Goal: Information Seeking & Learning: Learn about a topic

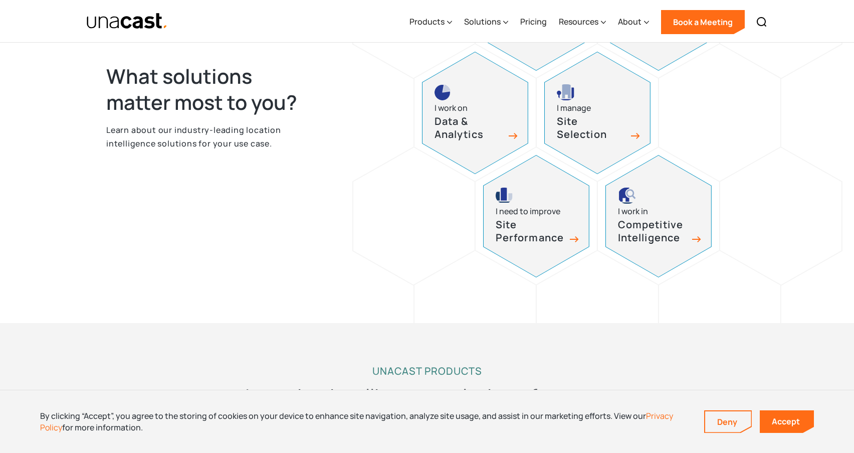
scroll to position [534, 0]
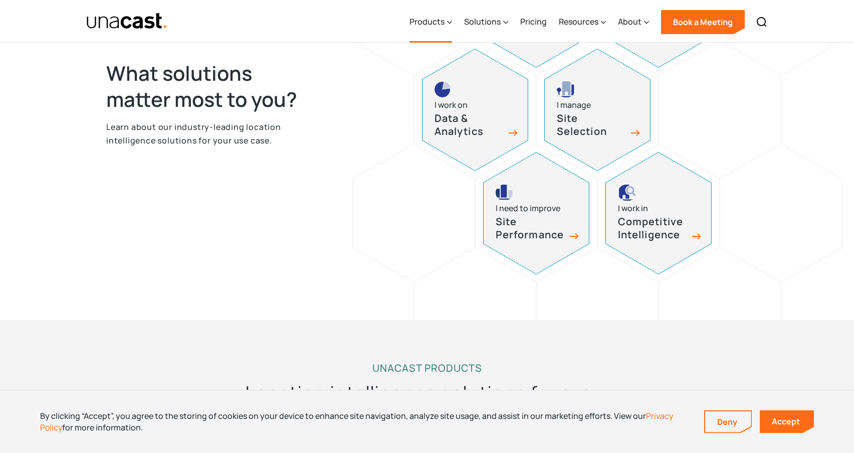
click at [450, 20] on icon at bounding box center [449, 22] width 5 height 11
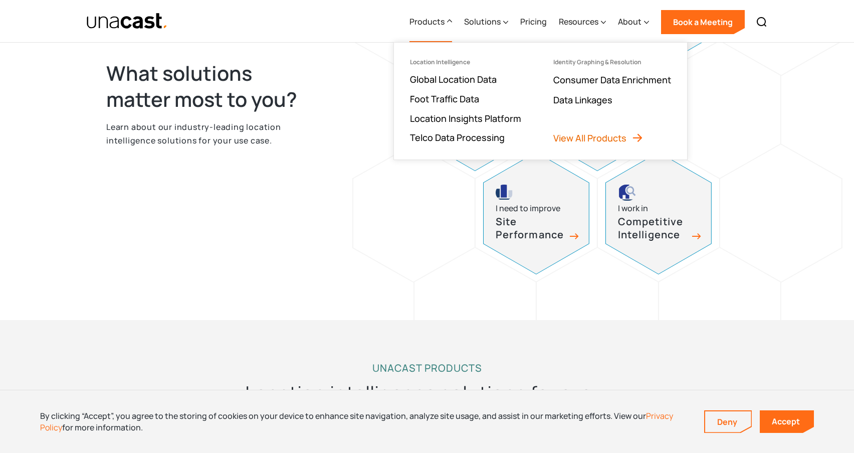
click at [583, 134] on link "View All Products" at bounding box center [599, 138] width 90 height 12
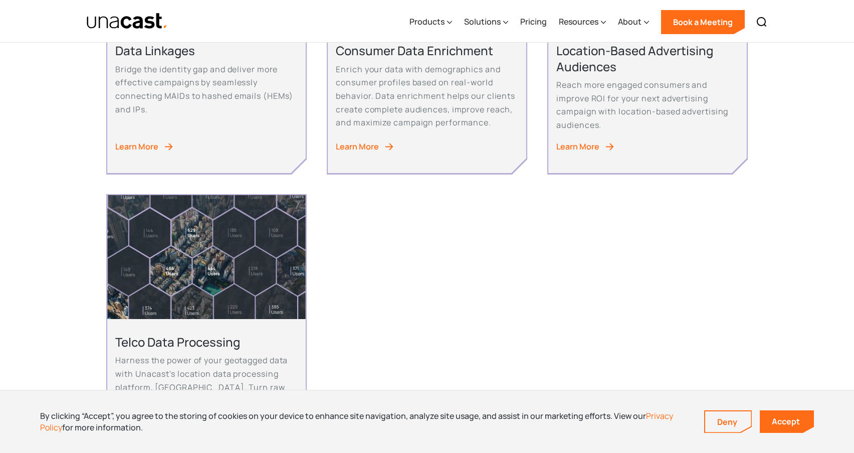
scroll to position [660, 0]
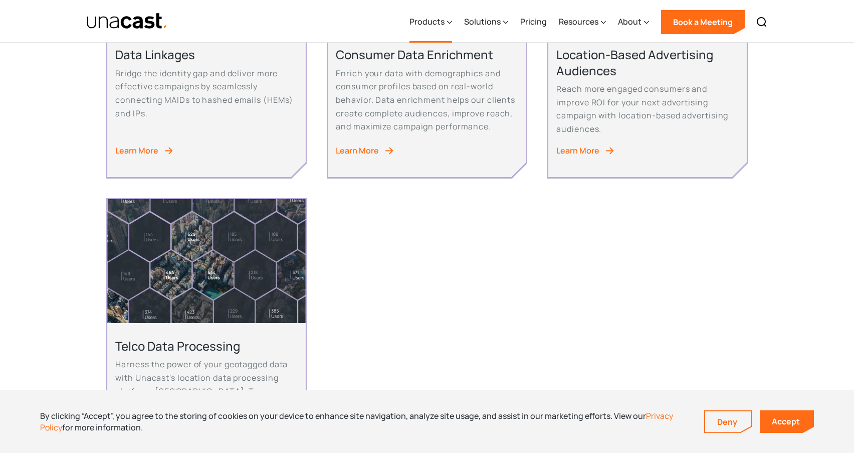
click at [429, 24] on div "Products" at bounding box center [427, 22] width 35 height 12
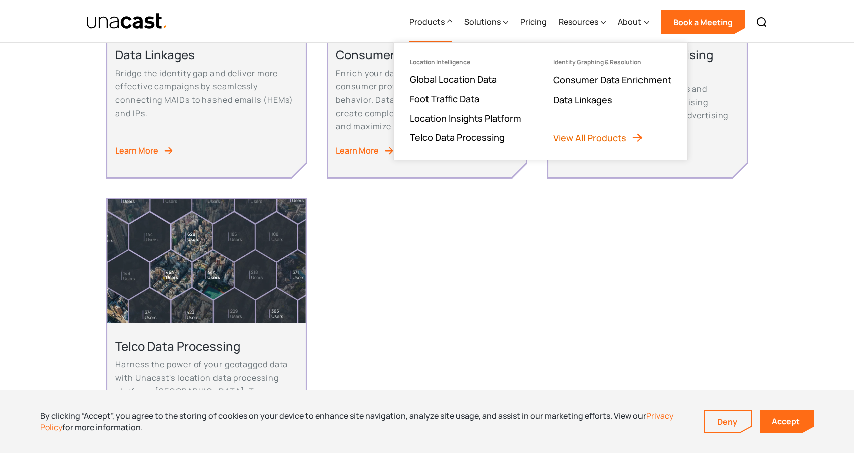
click at [596, 135] on link "View All Products" at bounding box center [599, 138] width 90 height 12
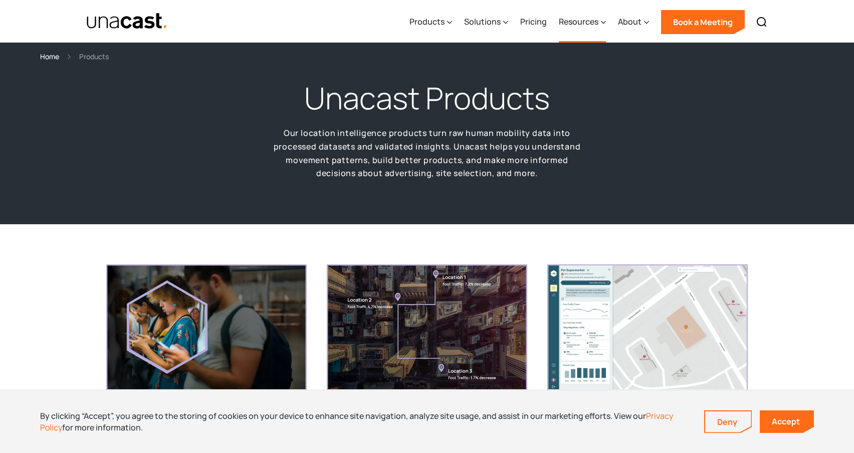
click at [606, 21] on icon at bounding box center [603, 22] width 5 height 11
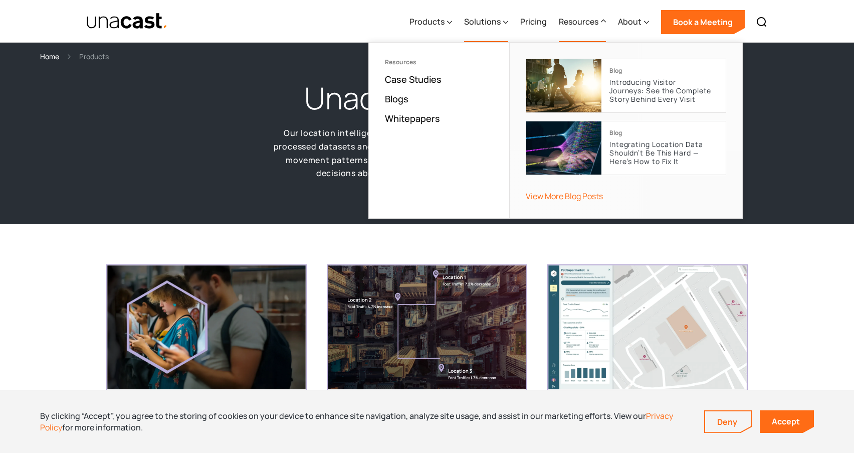
click at [478, 20] on div "Solutions" at bounding box center [482, 22] width 37 height 12
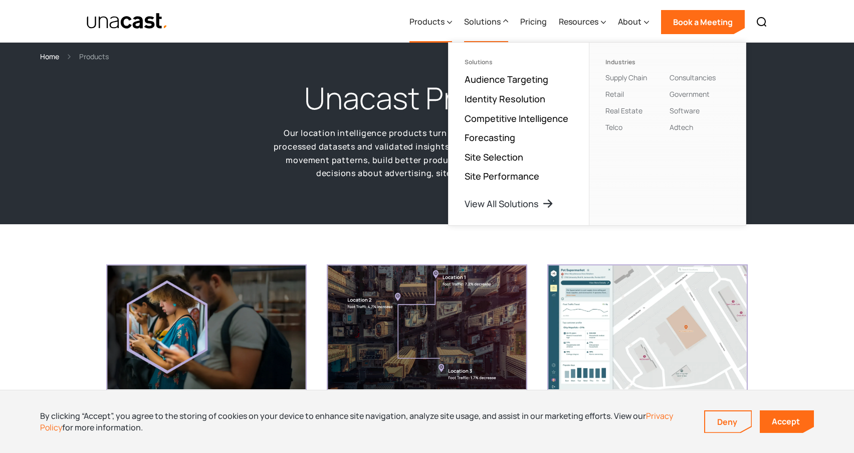
click at [439, 17] on div "Products" at bounding box center [427, 22] width 35 height 12
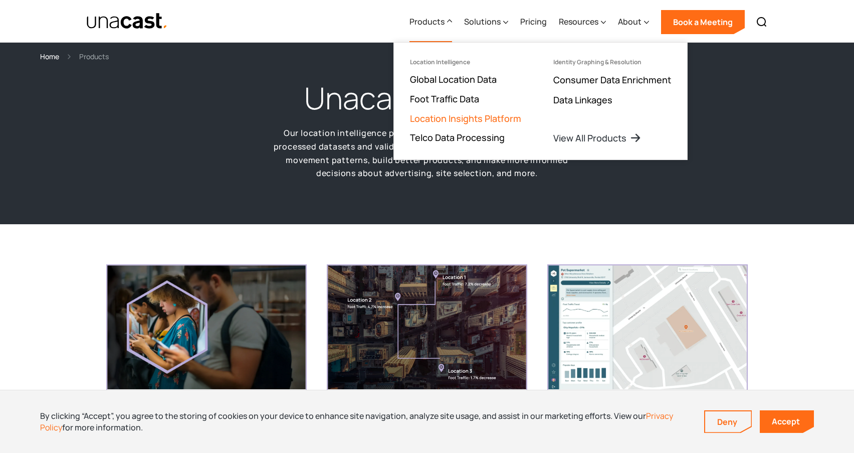
click at [487, 117] on link "Location Insights Platform" at bounding box center [465, 118] width 111 height 12
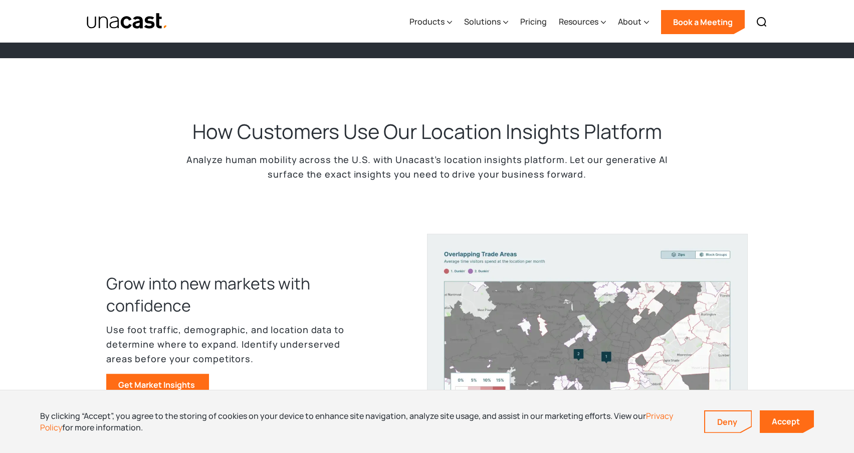
scroll to position [390, 0]
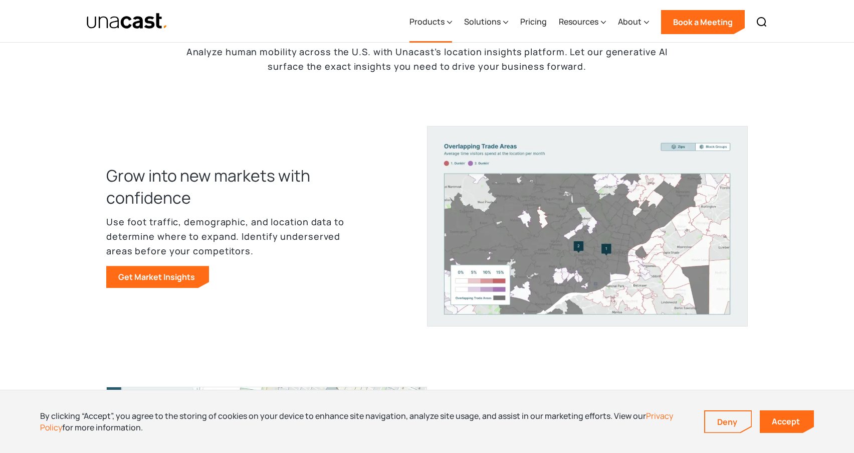
click at [436, 21] on div "Products" at bounding box center [427, 22] width 35 height 12
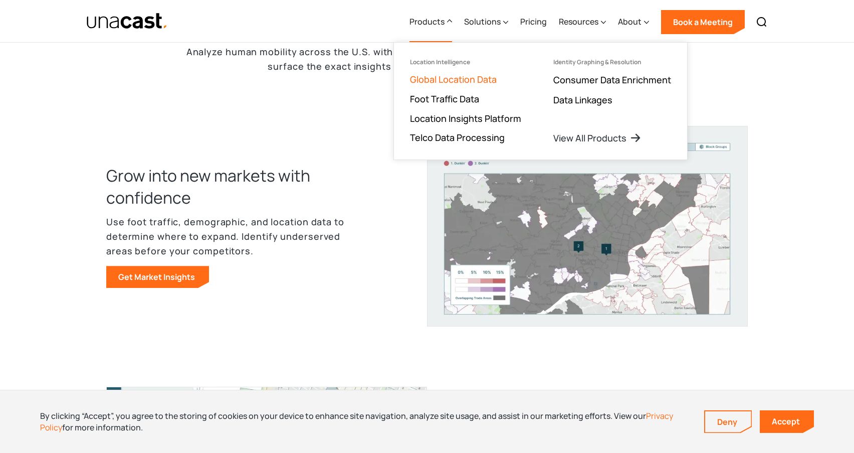
click at [460, 82] on link "Global Location Data" at bounding box center [453, 79] width 87 height 12
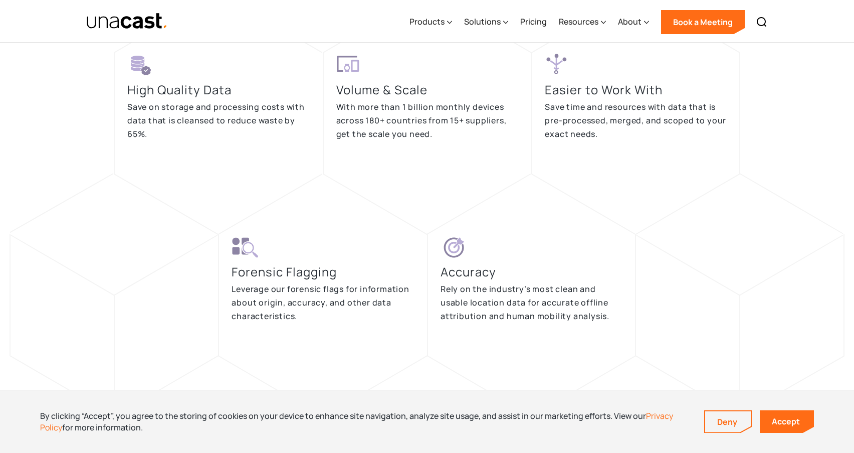
scroll to position [1984, 0]
